Goal: Information Seeking & Learning: Learn about a topic

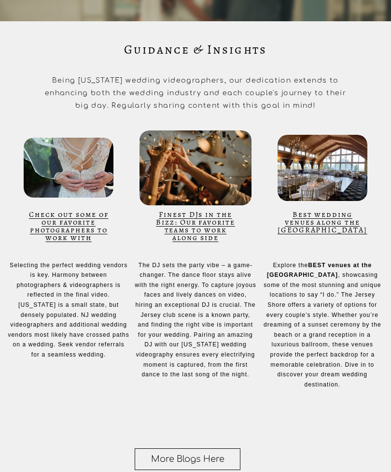
scroll to position [2010, 0]
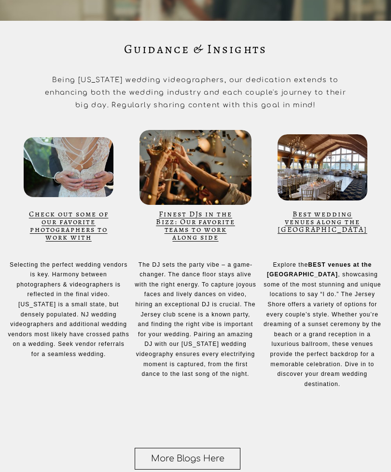
click at [219, 210] on link "Finest DJs in the Bizz: Our favorite teams to work along side" at bounding box center [195, 226] width 79 height 34
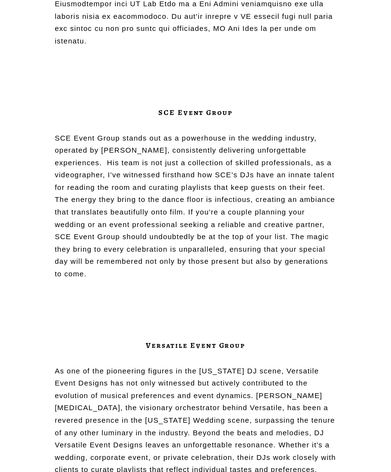
scroll to position [675, 0]
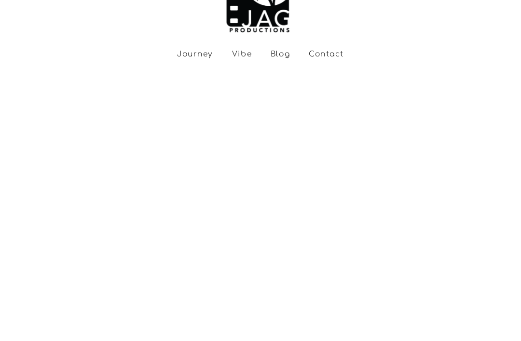
scroll to position [126, 0]
